Goal: Information Seeking & Learning: Find specific fact

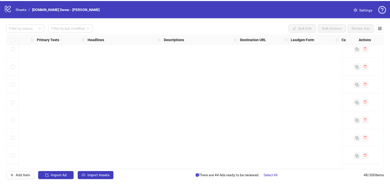
scroll to position [0, 269]
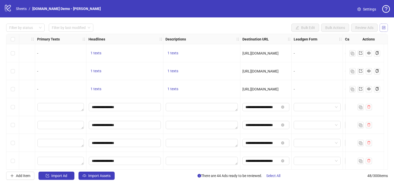
click at [383, 29] on span "button" at bounding box center [384, 28] width 4 height 4
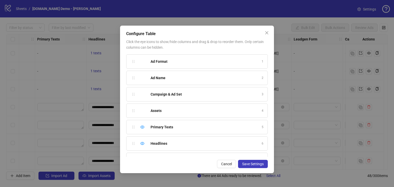
click at [248, 168] on button "Save Settings" at bounding box center [253, 164] width 30 height 8
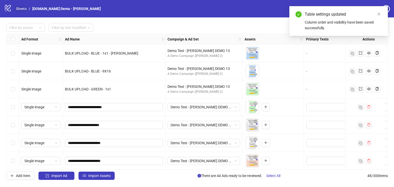
click at [21, 8] on link "Sheets" at bounding box center [21, 9] width 13 height 6
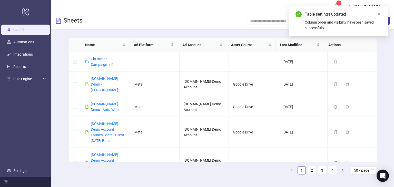
click at [16, 98] on ul "Launch Automations Integrations Reports Rule Engine Settings" at bounding box center [25, 100] width 51 height 153
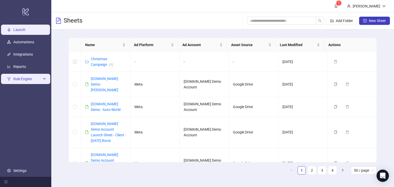
click at [21, 81] on span "Rule Engine" at bounding box center [27, 79] width 28 height 10
click at [40, 78] on span "Rule Engine" at bounding box center [27, 79] width 28 height 10
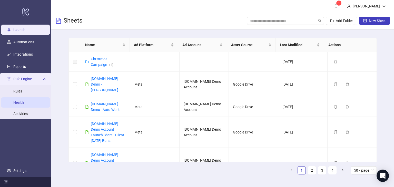
click at [21, 104] on link "Health" at bounding box center [18, 102] width 11 height 4
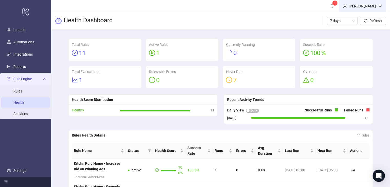
click at [374, 6] on div "Martin Demo" at bounding box center [362, 6] width 32 height 6
click at [367, 6] on div "Martin Demo" at bounding box center [362, 6] width 32 height 6
click at [367, 18] on span "Logout" at bounding box center [369, 18] width 25 height 6
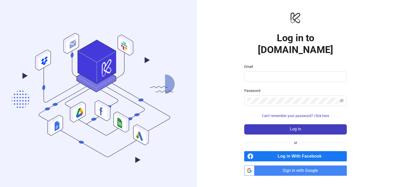
click at [284, 166] on span "Sign in with Google" at bounding box center [301, 171] width 90 height 10
click at [292, 166] on span "Sign in with Google" at bounding box center [301, 171] width 90 height 10
click at [295, 166] on span "Sign in with Google" at bounding box center [301, 171] width 90 height 10
click at [289, 166] on span "Sign in with Google" at bounding box center [301, 171] width 90 height 10
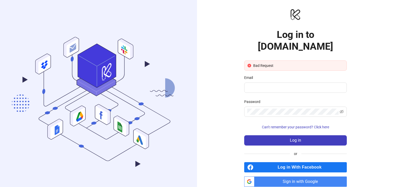
click at [284, 177] on span "Sign in with Google" at bounding box center [301, 182] width 90 height 10
click at [296, 177] on span "Sign in with Google" at bounding box center [301, 182] width 90 height 10
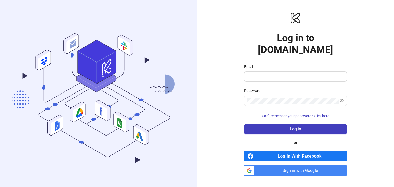
click at [296, 166] on span "Sign in with Google" at bounding box center [301, 171] width 90 height 10
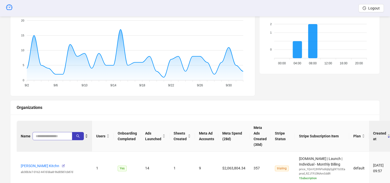
scroll to position [103, 0]
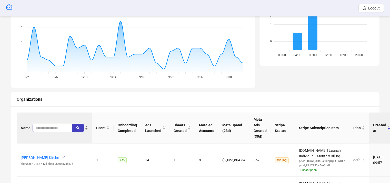
click at [45, 124] on span at bounding box center [53, 128] width 40 height 8
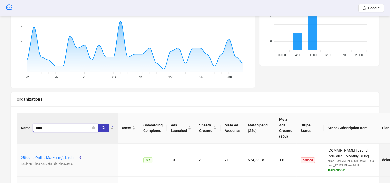
type input "*****"
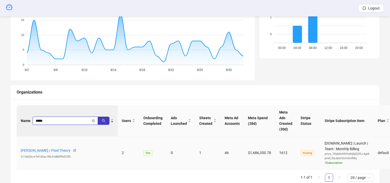
scroll to position [131, 0]
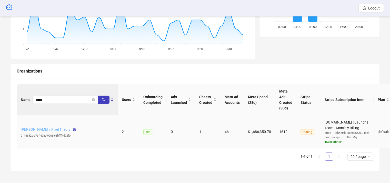
click at [45, 128] on link "[PERSON_NAME] / Pixel Theory" at bounding box center [46, 129] width 50 height 4
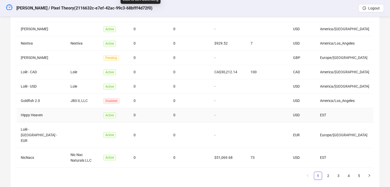
scroll to position [145, 0]
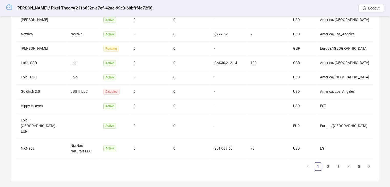
drag, startPoint x: 7, startPoint y: 5, endPoint x: 11, endPoint y: 11, distance: 6.6
click at [7, 5] on icon "dashboard" at bounding box center [9, 6] width 6 height 5
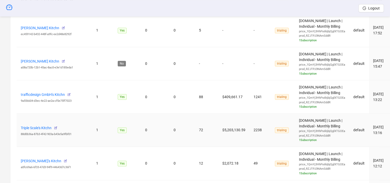
scroll to position [537, 0]
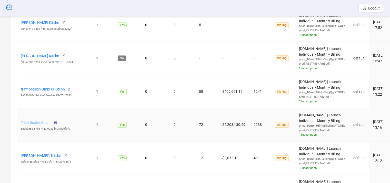
click at [42, 121] on link "Triple Scale's Kitchn" at bounding box center [36, 122] width 31 height 4
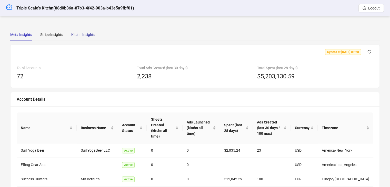
click at [91, 33] on div "Kitchn Insights" at bounding box center [83, 35] width 24 height 6
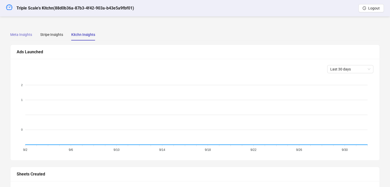
click at [21, 31] on div "Meta Insights" at bounding box center [21, 35] width 22 height 12
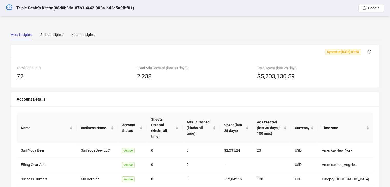
drag, startPoint x: 9, startPoint y: 7, endPoint x: 22, endPoint y: 18, distance: 16.2
click at [9, 7] on icon "dashboard" at bounding box center [9, 6] width 6 height 5
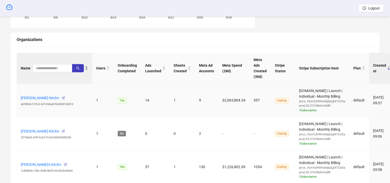
scroll to position [154, 0]
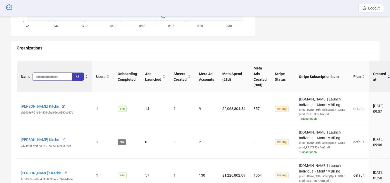
click at [48, 77] on input "search" at bounding box center [50, 77] width 29 height 6
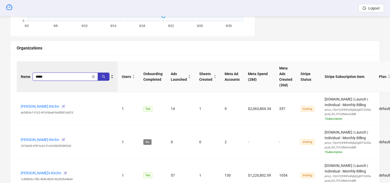
type input "*****"
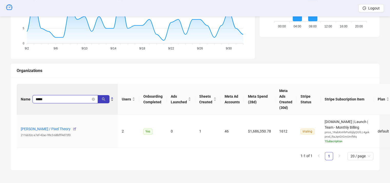
scroll to position [131, 0]
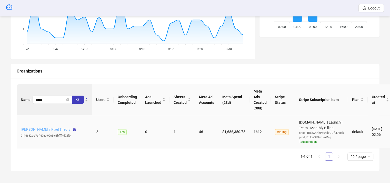
click at [40, 130] on link "[PERSON_NAME] / Pixel Theory" at bounding box center [46, 129] width 50 height 4
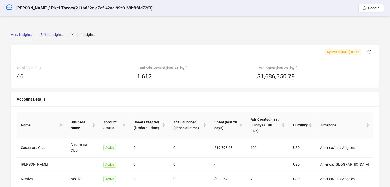
click at [46, 35] on div "Stripe Insights" at bounding box center [51, 35] width 23 height 6
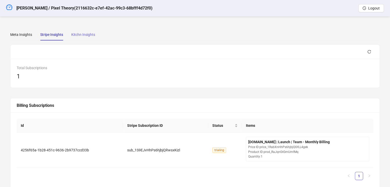
click at [80, 38] on div "Kitchn Insights" at bounding box center [83, 35] width 24 height 12
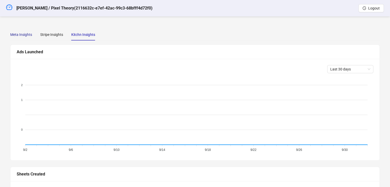
click at [18, 35] on div "Meta Insights" at bounding box center [21, 35] width 22 height 6
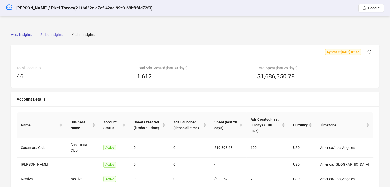
click at [52, 38] on div "Stripe Insights" at bounding box center [51, 35] width 23 height 12
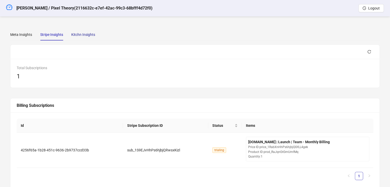
click at [79, 37] on div "Kitchn Insights" at bounding box center [83, 35] width 24 height 6
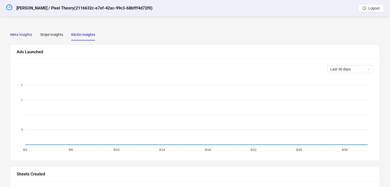
click at [17, 34] on div "Meta Insights" at bounding box center [21, 35] width 22 height 6
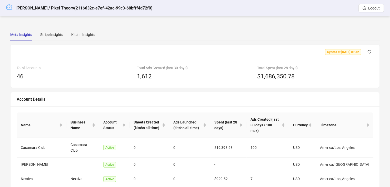
click at [10, 9] on icon "dashboard" at bounding box center [9, 7] width 6 height 6
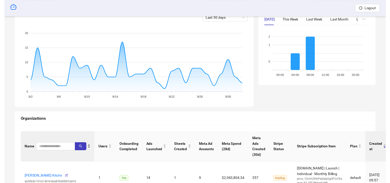
scroll to position [103, 0]
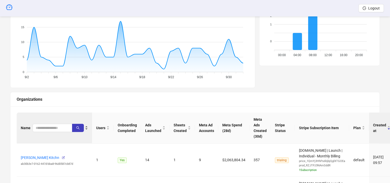
click at [52, 132] on div "Name" at bounding box center [54, 128] width 67 height 8
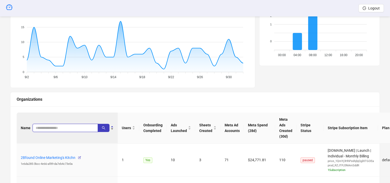
click at [48, 129] on input "search" at bounding box center [63, 128] width 55 height 6
type input "****"
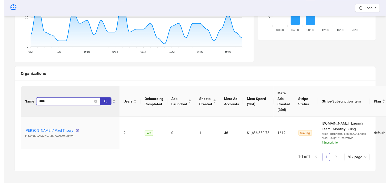
scroll to position [131, 0]
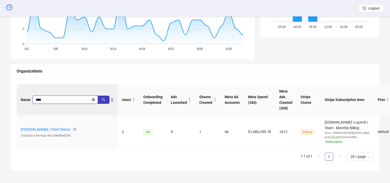
click at [93, 100] on icon "close-circle" at bounding box center [93, 99] width 3 height 3
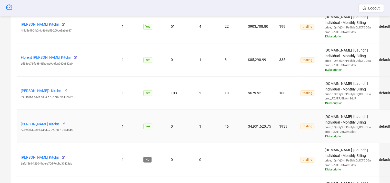
scroll to position [387, 0]
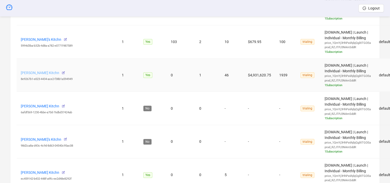
click at [36, 72] on link "[PERSON_NAME] Kitchn" at bounding box center [40, 73] width 38 height 4
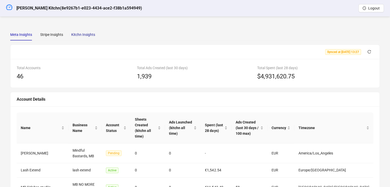
click at [77, 34] on div "Kitchn Insights" at bounding box center [83, 35] width 24 height 6
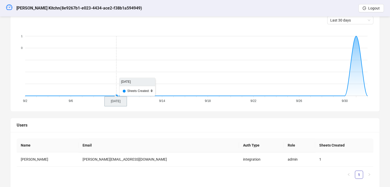
scroll to position [186, 0]
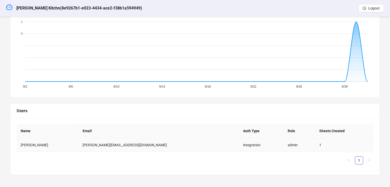
click at [118, 142] on td "[PERSON_NAME][EMAIL_ADDRESS][DOMAIN_NAME]" at bounding box center [158, 145] width 160 height 14
click at [118, 145] on td "[PERSON_NAME][EMAIL_ADDRESS][DOMAIN_NAME]" at bounding box center [158, 145] width 160 height 14
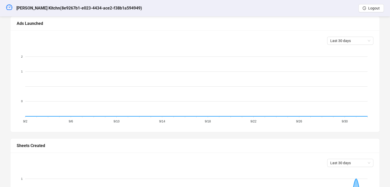
scroll to position [0, 0]
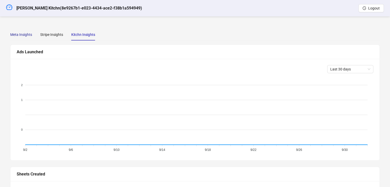
click at [24, 35] on div "Meta Insights" at bounding box center [21, 35] width 22 height 6
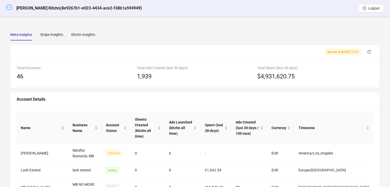
click at [7, 8] on icon "dashboard" at bounding box center [9, 7] width 6 height 6
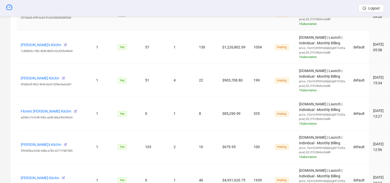
scroll to position [308, 0]
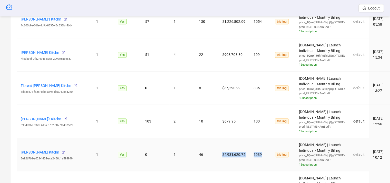
drag, startPoint x: 263, startPoint y: 155, endPoint x: 219, endPoint y: 159, distance: 44.5
click at [219, 159] on tr "[PERSON_NAME] Kitchn 8e9267b1-e023-4434-ace2-f38b1a594949 1 Yes 0 1 46 $4,931,6…" at bounding box center [205, 154] width 377 height 33
click at [220, 159] on td "$4,931,620.75" at bounding box center [233, 154] width 31 height 33
drag, startPoint x: 229, startPoint y: 153, endPoint x: 259, endPoint y: 156, distance: 29.6
click at [259, 156] on tr "[PERSON_NAME] Kitchn 8e9267b1-e023-4434-ace2-f38b1a594949 1 Yes 0 1 46 $4,931,6…" at bounding box center [205, 154] width 377 height 33
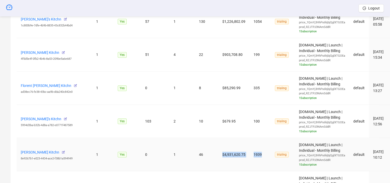
click at [256, 162] on td "1939" at bounding box center [259, 154] width 21 height 33
drag, startPoint x: 199, startPoint y: 153, endPoint x: 205, endPoint y: 152, distance: 6.7
click at [205, 152] on td "46" at bounding box center [206, 154] width 23 height 33
click at [203, 164] on td "46" at bounding box center [206, 154] width 23 height 33
drag, startPoint x: 221, startPoint y: 154, endPoint x: 246, endPoint y: 164, distance: 27.6
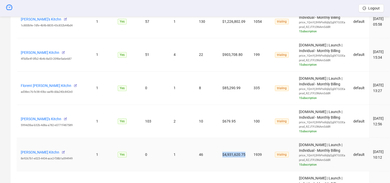
click at [243, 156] on td "$4,931,620.75" at bounding box center [233, 154] width 31 height 33
click at [249, 165] on td "1939" at bounding box center [259, 154] width 21 height 33
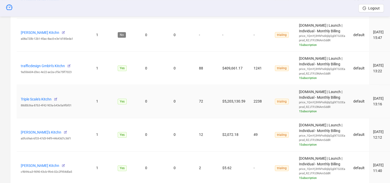
scroll to position [564, 0]
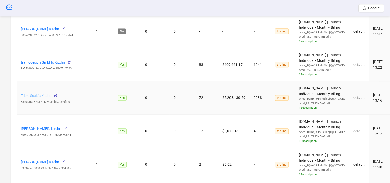
click at [30, 94] on link "Triple Scale's Kitchn" at bounding box center [36, 96] width 31 height 4
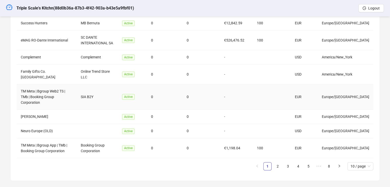
scroll to position [2, 0]
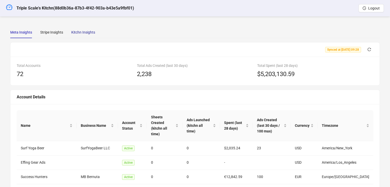
click at [76, 33] on div "Kitchn Insights" at bounding box center [83, 32] width 24 height 6
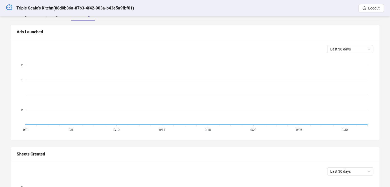
scroll to position [0, 0]
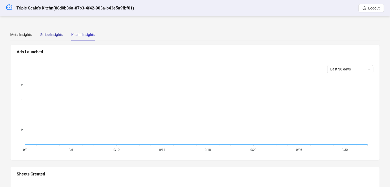
click at [48, 37] on div "Stripe Insights" at bounding box center [51, 35] width 23 height 6
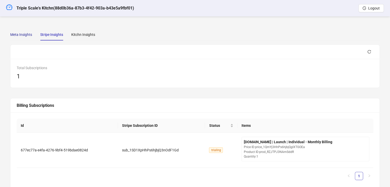
click at [27, 35] on div "Meta Insights" at bounding box center [21, 35] width 22 height 6
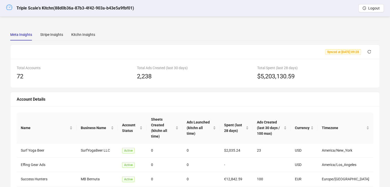
click at [8, 11] on link at bounding box center [9, 8] width 6 height 16
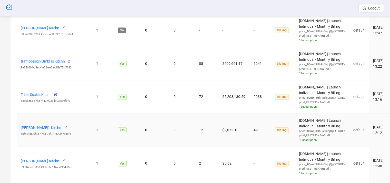
scroll to position [557, 0]
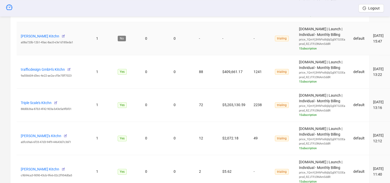
click at [254, 29] on td "-" at bounding box center [259, 38] width 21 height 33
click at [40, 103] on link "Triple Scale's Kitchn" at bounding box center [36, 103] width 31 height 4
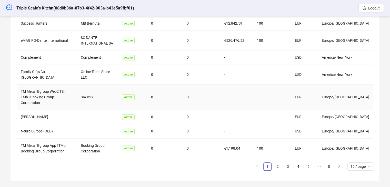
scroll to position [156, 0]
click at [289, 164] on li "3" at bounding box center [288, 166] width 8 height 8
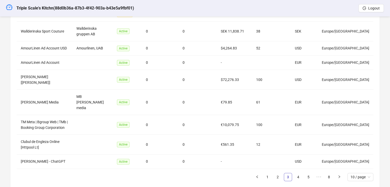
scroll to position [145, 0]
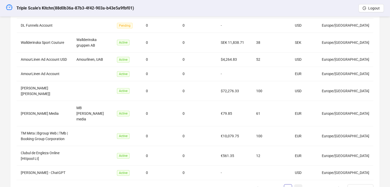
click at [298, 185] on link "4" at bounding box center [298, 189] width 8 height 8
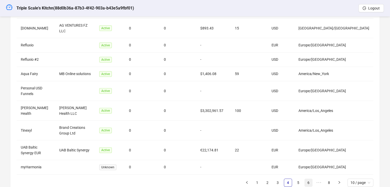
click at [308, 179] on link "6" at bounding box center [308, 183] width 8 height 8
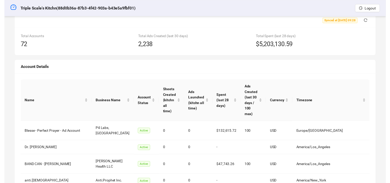
scroll to position [0, 0]
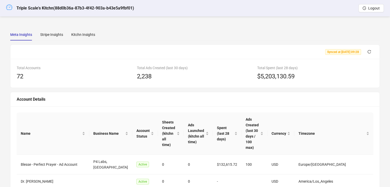
drag, startPoint x: 8, startPoint y: 7, endPoint x: 9, endPoint y: 10, distance: 2.9
click at [8, 7] on icon "dashboard" at bounding box center [9, 7] width 6 height 6
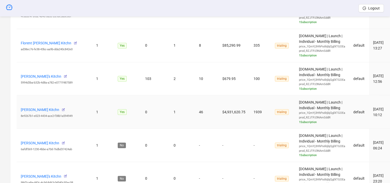
scroll to position [359, 0]
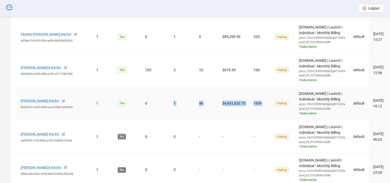
drag, startPoint x: 262, startPoint y: 101, endPoint x: 149, endPoint y: 104, distance: 113.1
click at [149, 104] on tr "[PERSON_NAME] Kitchn 8e9267b1-e023-4434-ace2-f38b1a594949 1 Yes 0 1 46 $4,931,6…" at bounding box center [205, 103] width 377 height 33
click at [150, 105] on td "0" at bounding box center [155, 103] width 28 height 33
drag, startPoint x: 255, startPoint y: 101, endPoint x: 215, endPoint y: 105, distance: 40.6
click at [215, 105] on tr "[PERSON_NAME] Kitchn 8e9267b1-e023-4434-ace2-f38b1a594949 1 Yes 0 1 46 $4,931,6…" at bounding box center [205, 103] width 377 height 33
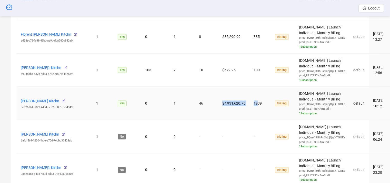
click at [216, 104] on td "46" at bounding box center [206, 103] width 23 height 33
click at [56, 100] on link "[PERSON_NAME] Kitchn" at bounding box center [40, 101] width 38 height 4
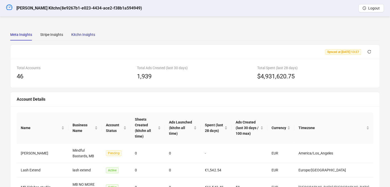
click at [82, 33] on div "Kitchn Insights" at bounding box center [83, 35] width 24 height 6
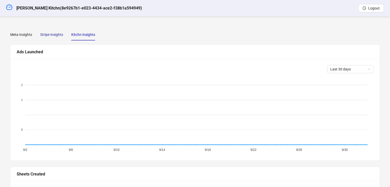
click at [54, 34] on div "Stripe Insights" at bounding box center [51, 35] width 23 height 6
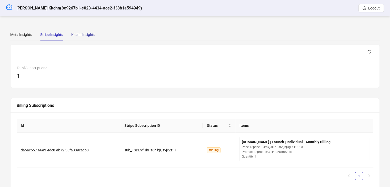
click at [77, 36] on div "Kitchn Insights" at bounding box center [83, 35] width 24 height 6
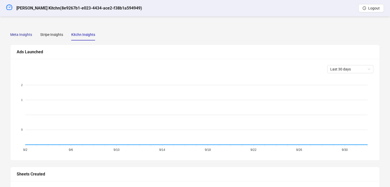
click at [18, 34] on div "Meta Insights" at bounding box center [21, 35] width 22 height 6
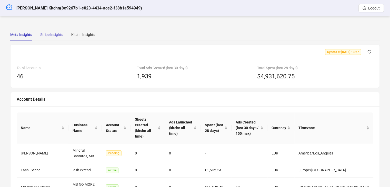
click at [55, 31] on div "Stripe Insights" at bounding box center [51, 35] width 23 height 12
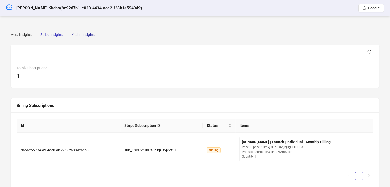
click at [73, 32] on div "Kitchn Insights" at bounding box center [83, 35] width 24 height 6
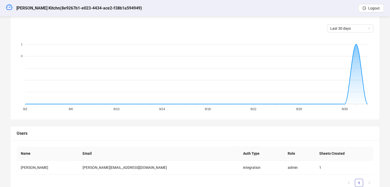
scroll to position [186, 0]
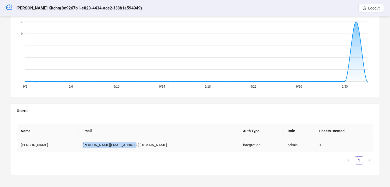
drag, startPoint x: 149, startPoint y: 147, endPoint x: 98, endPoint y: 150, distance: 50.8
click at [98, 150] on td "[PERSON_NAME][EMAIL_ADDRESS][DOMAIN_NAME]" at bounding box center [158, 145] width 160 height 14
copy td "[PERSON_NAME][EMAIL_ADDRESS][DOMAIN_NAME]"
click at [9, 7] on icon "dashboard" at bounding box center [9, 7] width 6 height 6
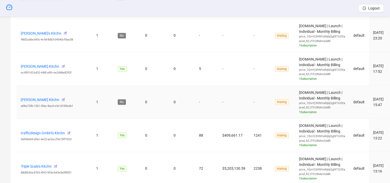
scroll to position [544, 0]
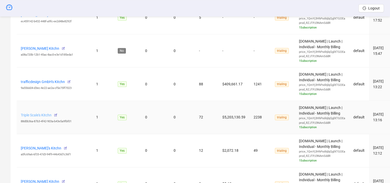
click at [39, 115] on link "Triple Scale's Kitchn" at bounding box center [36, 115] width 31 height 4
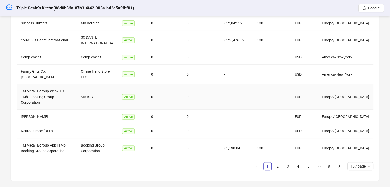
scroll to position [2, 0]
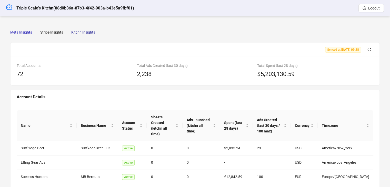
click at [81, 33] on div "Kitchn Insights" at bounding box center [83, 32] width 24 height 6
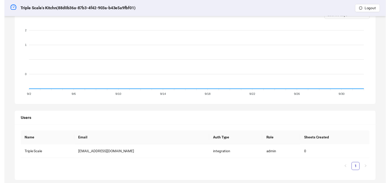
scroll to position [186, 0]
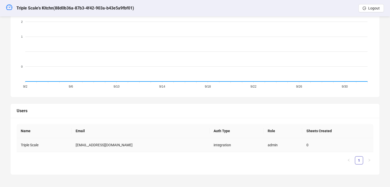
click at [106, 145] on td "[EMAIL_ADDRESS][DOMAIN_NAME]" at bounding box center [140, 145] width 138 height 14
copy td "[EMAIL_ADDRESS][DOMAIN_NAME]"
click at [9, 9] on icon "dashboard" at bounding box center [9, 7] width 6 height 6
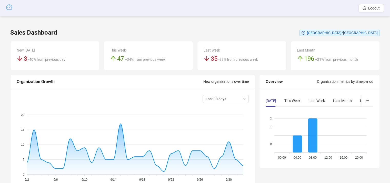
click at [11, 8] on icon "dashboard" at bounding box center [9, 7] width 6 height 6
click at [10, 6] on icon "dashboard" at bounding box center [9, 7] width 6 height 6
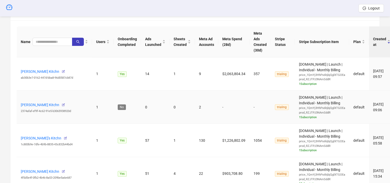
scroll to position [205, 0]
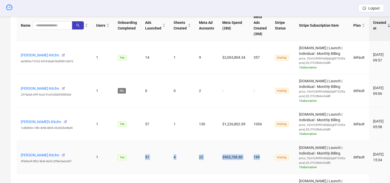
drag, startPoint x: 265, startPoint y: 159, endPoint x: 144, endPoint y: 158, distance: 121.0
click at [144, 158] on tr "[PERSON_NAME] Kitchn 4f5d5e4f-0fb2-4b46-8a53-209be5a6e687 1 Yes 51 4 22 $903,70…" at bounding box center [205, 157] width 377 height 33
click at [160, 157] on td "51" at bounding box center [155, 157] width 28 height 33
drag, startPoint x: 264, startPoint y: 155, endPoint x: 145, endPoint y: 157, distance: 119.2
click at [145, 157] on tr "[PERSON_NAME] Kitchn 4f5d5e4f-0fb2-4b46-8a53-209be5a6e687 1 Yes 51 4 22 $903,70…" at bounding box center [205, 157] width 377 height 33
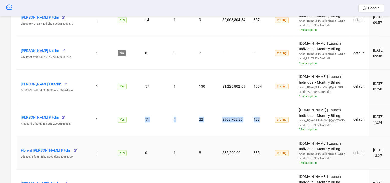
scroll to position [256, 0]
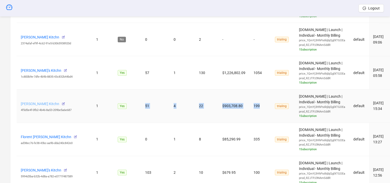
click at [49, 103] on link "[PERSON_NAME] Kitchn" at bounding box center [40, 104] width 38 height 4
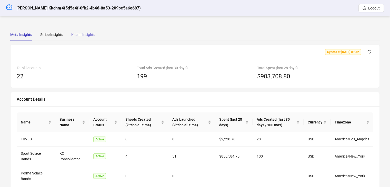
click at [80, 29] on div "Kitchn Insights" at bounding box center [83, 35] width 24 height 12
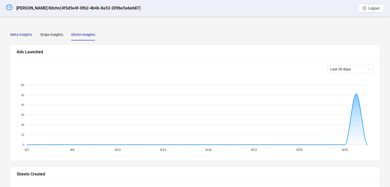
click at [19, 36] on div "Meta Insights" at bounding box center [21, 35] width 22 height 6
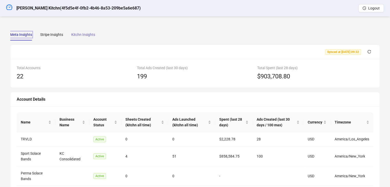
click at [85, 30] on div "Kitchn Insights" at bounding box center [83, 35] width 24 height 12
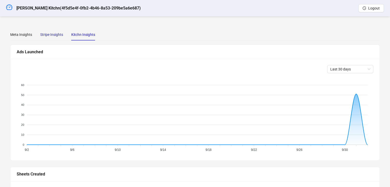
click at [50, 35] on div "Stripe Insights" at bounding box center [51, 35] width 23 height 6
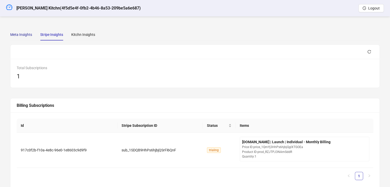
click at [26, 36] on div "Meta Insights" at bounding box center [21, 35] width 22 height 6
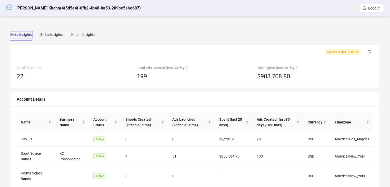
click at [9, 8] on icon "dashboard" at bounding box center [9, 7] width 6 height 6
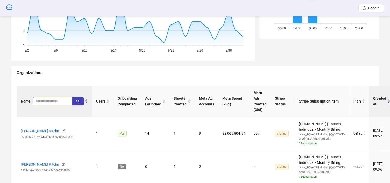
scroll to position [154, 0]
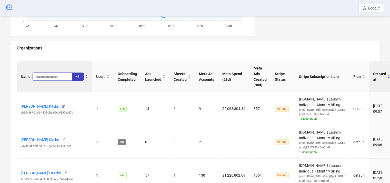
click at [47, 74] on input "search" at bounding box center [50, 77] width 29 height 6
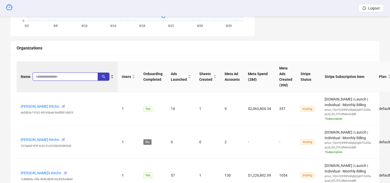
type input "*"
type input "*****"
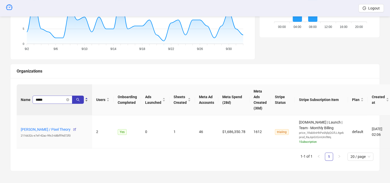
scroll to position [127, 0]
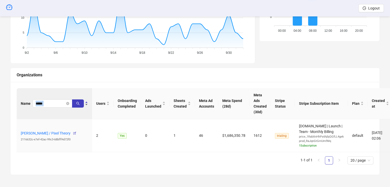
click at [66, 99] on div "Name *****" at bounding box center [54, 103] width 67 height 8
click at [66, 104] on icon "close-circle" at bounding box center [67, 103] width 3 height 3
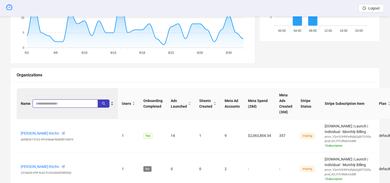
paste input "**********"
type input "**********"
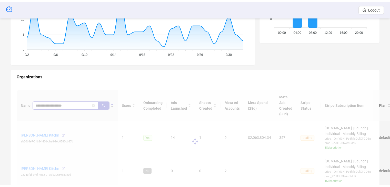
scroll to position [120, 0]
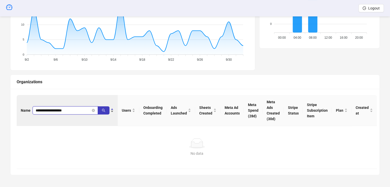
drag, startPoint x: 73, startPoint y: 111, endPoint x: 28, endPoint y: 107, distance: 45.0
click at [28, 107] on div "**********" at bounding box center [67, 110] width 93 height 8
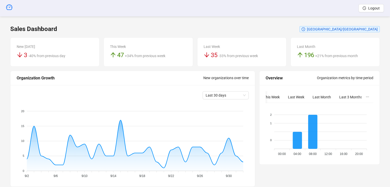
scroll to position [0, 0]
